Goal: Information Seeking & Learning: Learn about a topic

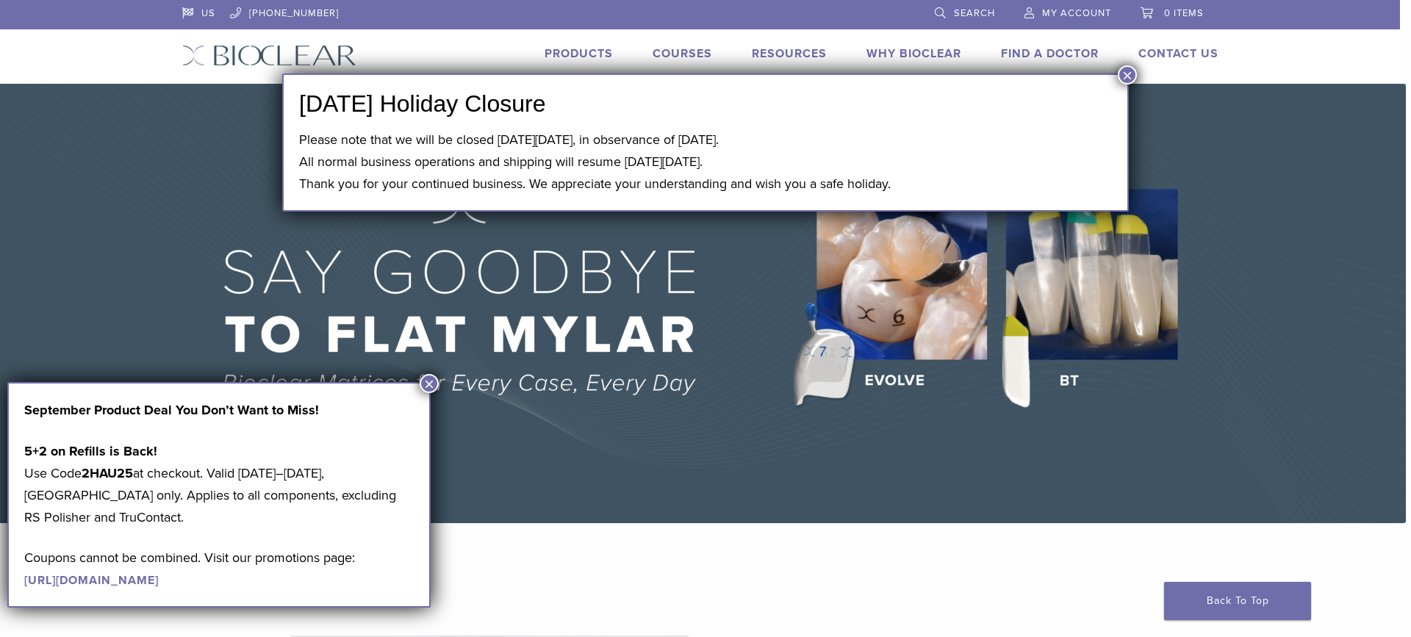
click at [426, 386] on button "×" at bounding box center [428, 383] width 19 height 19
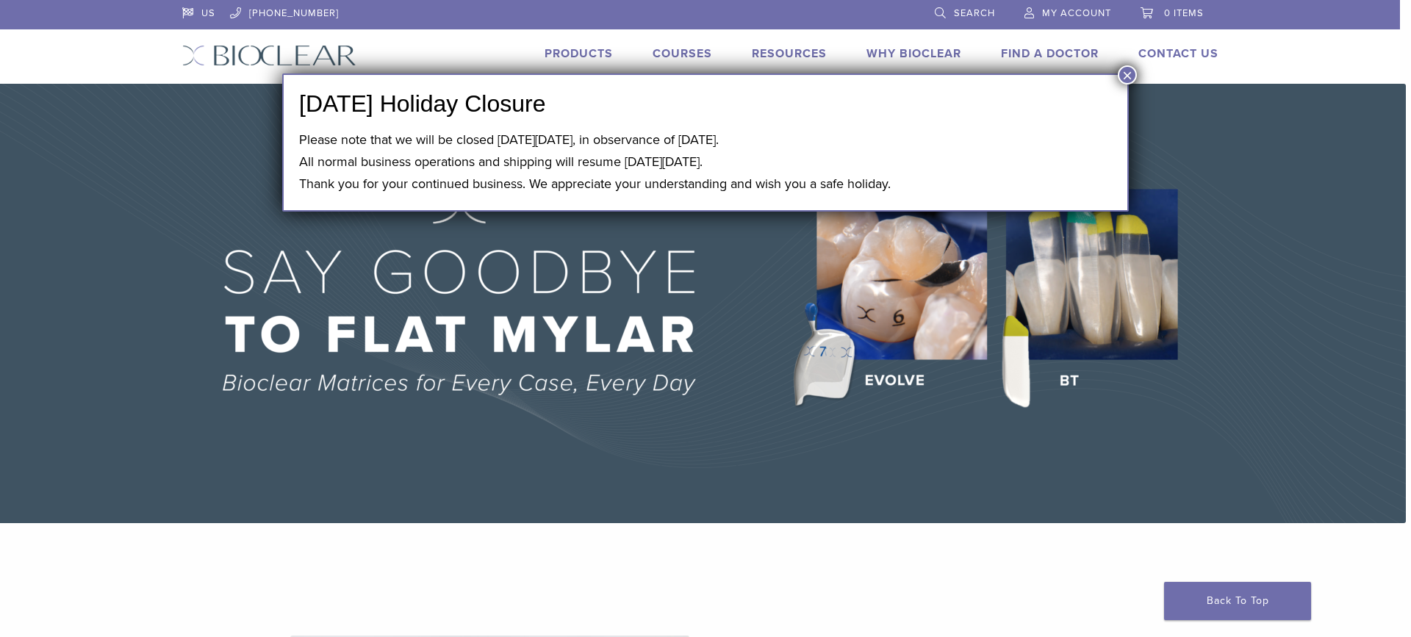
click at [1131, 76] on button "×" at bounding box center [1126, 74] width 19 height 19
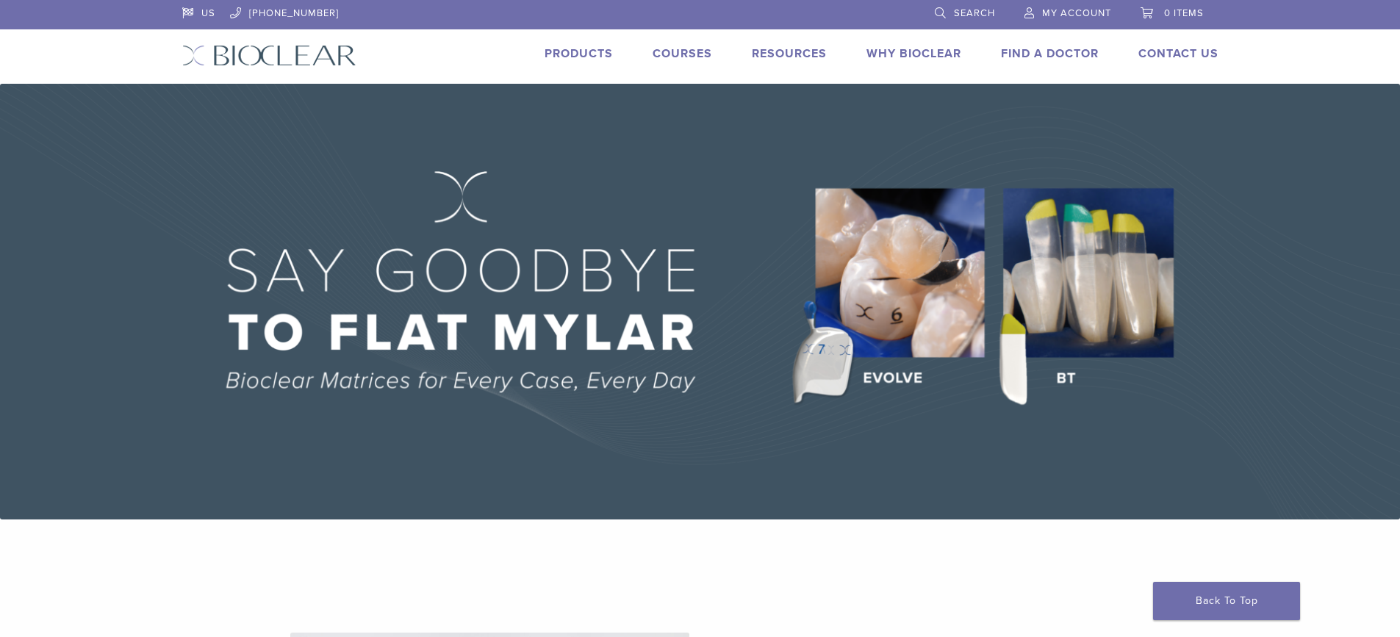
click at [93, 263] on img at bounding box center [700, 302] width 1400 height 436
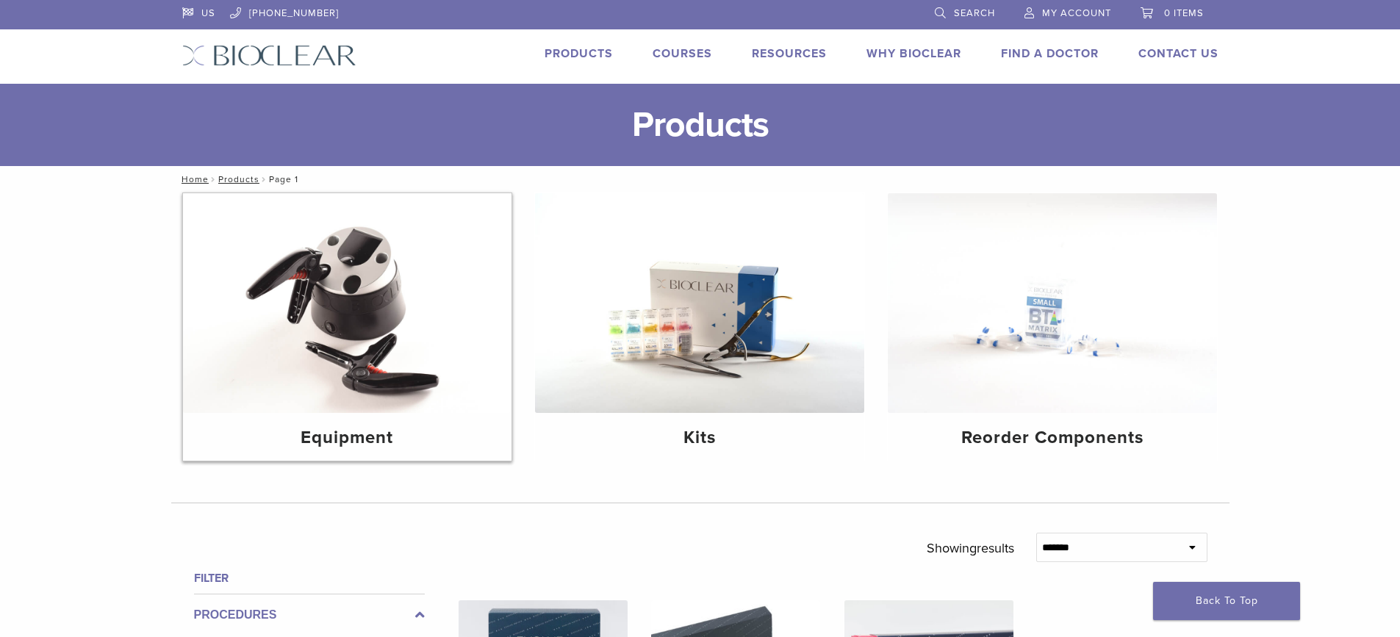
scroll to position [514, 0]
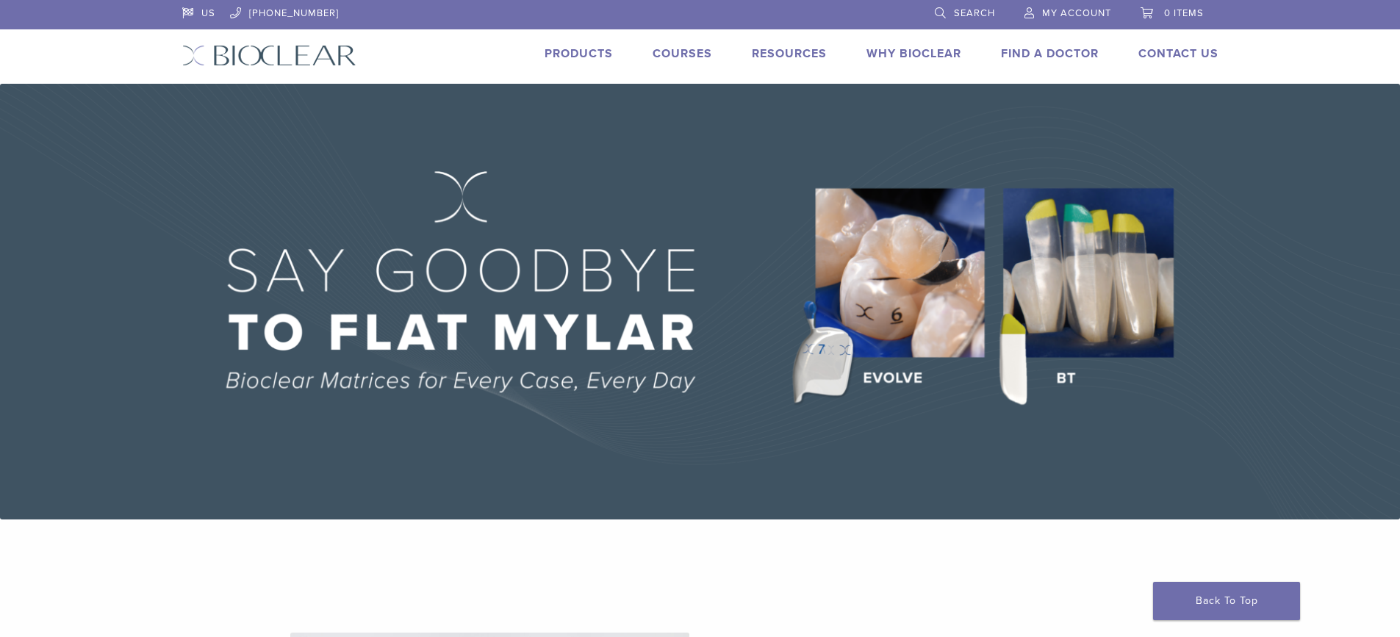
click at [931, 51] on link "Why Bioclear" at bounding box center [913, 53] width 95 height 15
